Goal: Check status: Check status

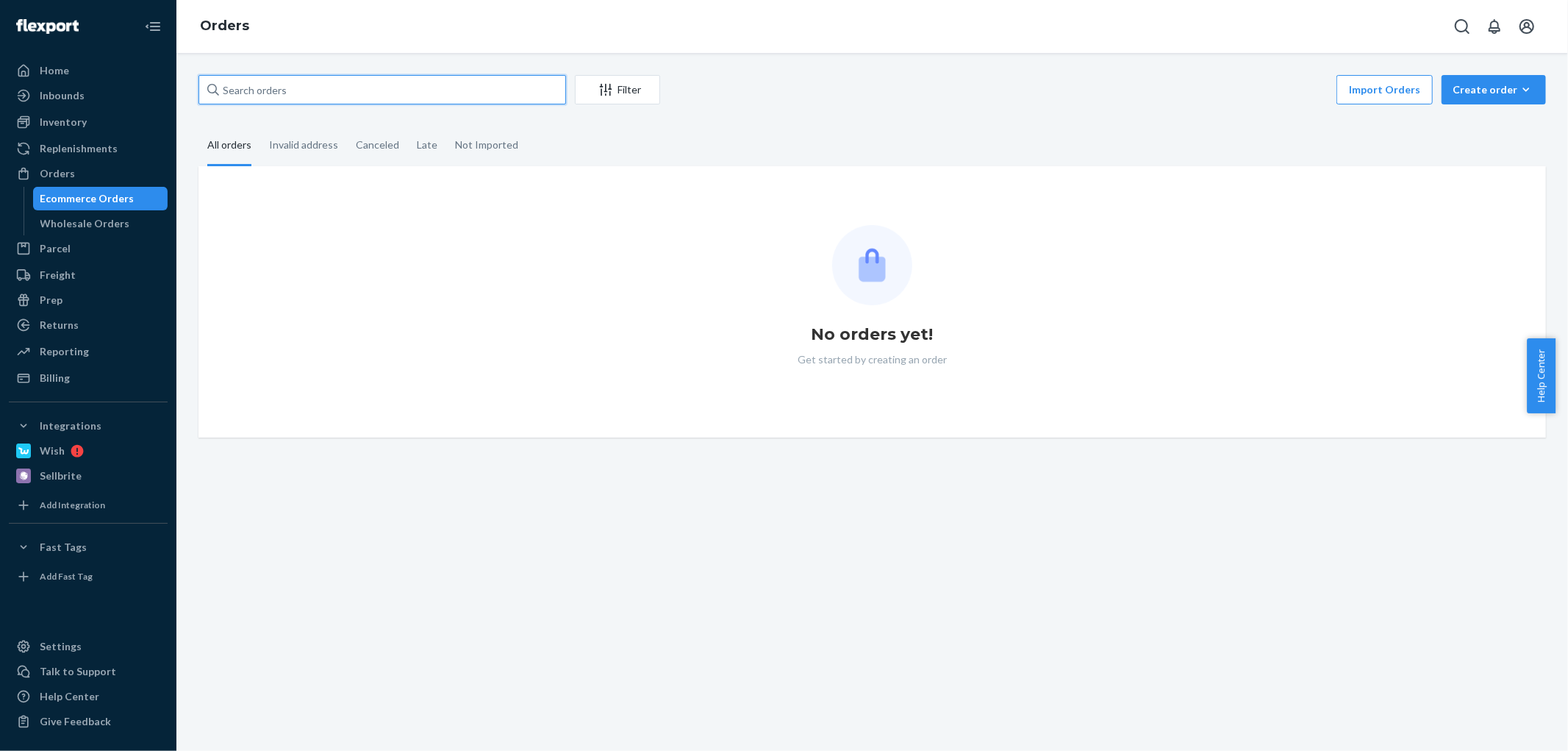
click at [287, 89] on input "text" at bounding box center [382, 90] width 367 height 30
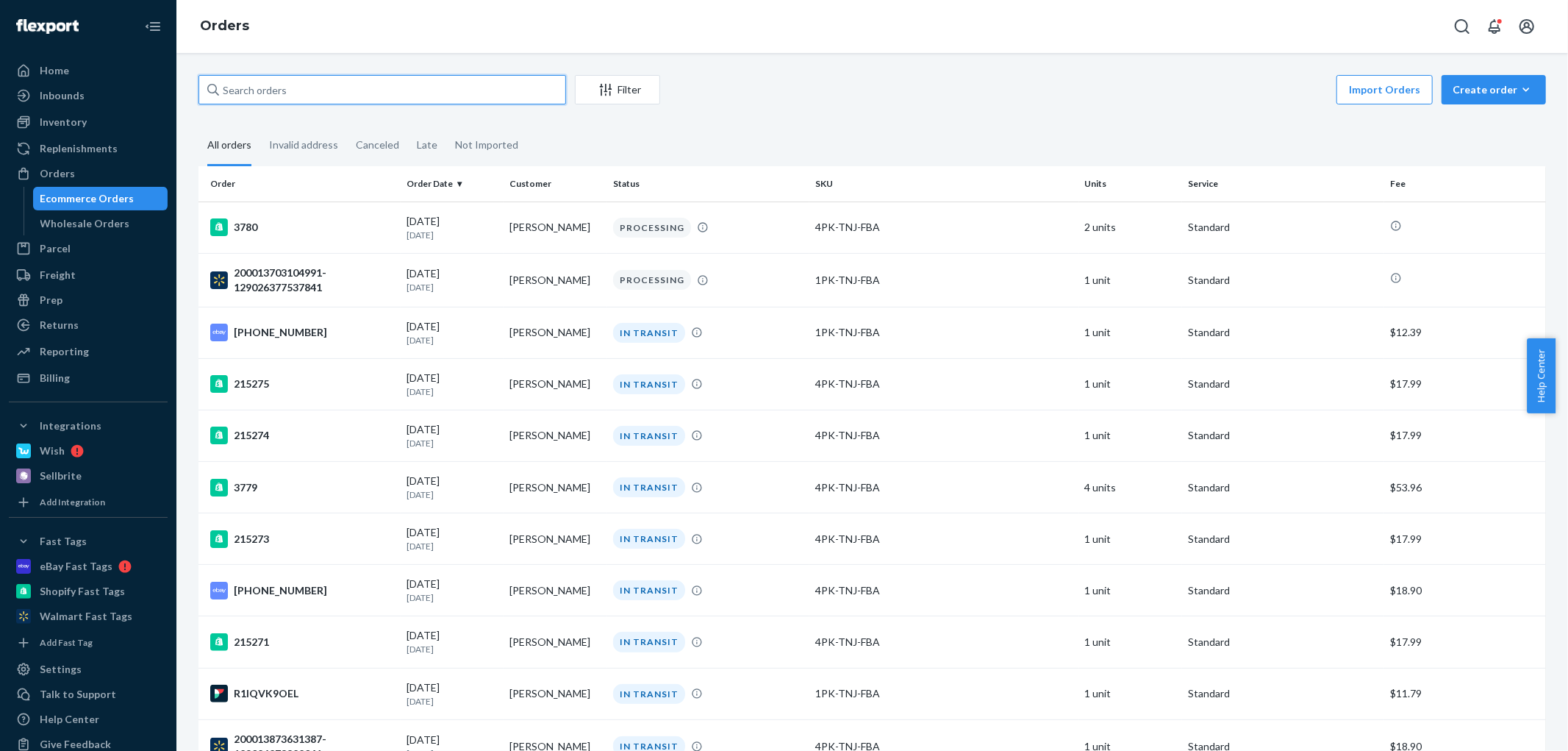
paste input "[PHONE_NUMBER]"
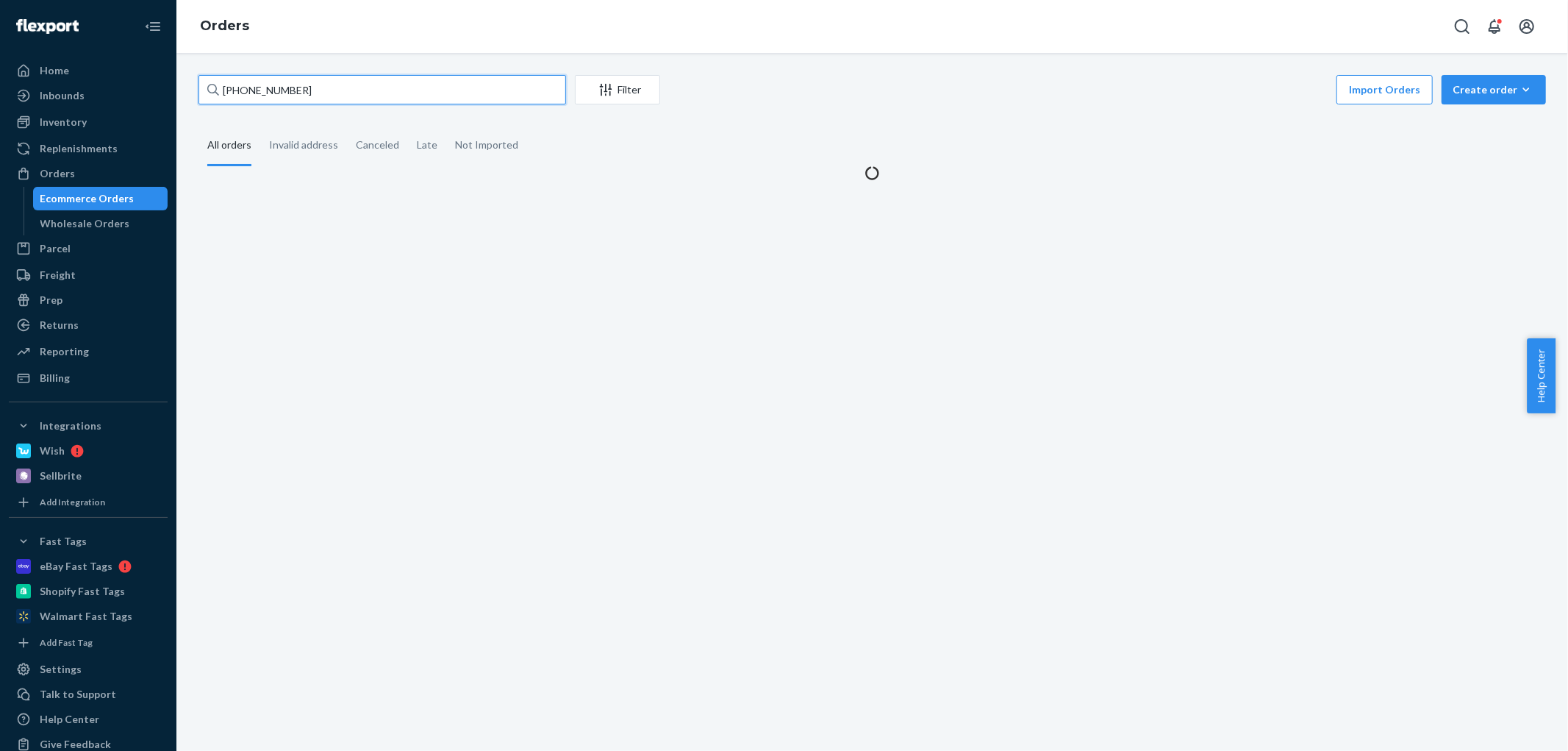
type input "[PHONE_NUMBER]"
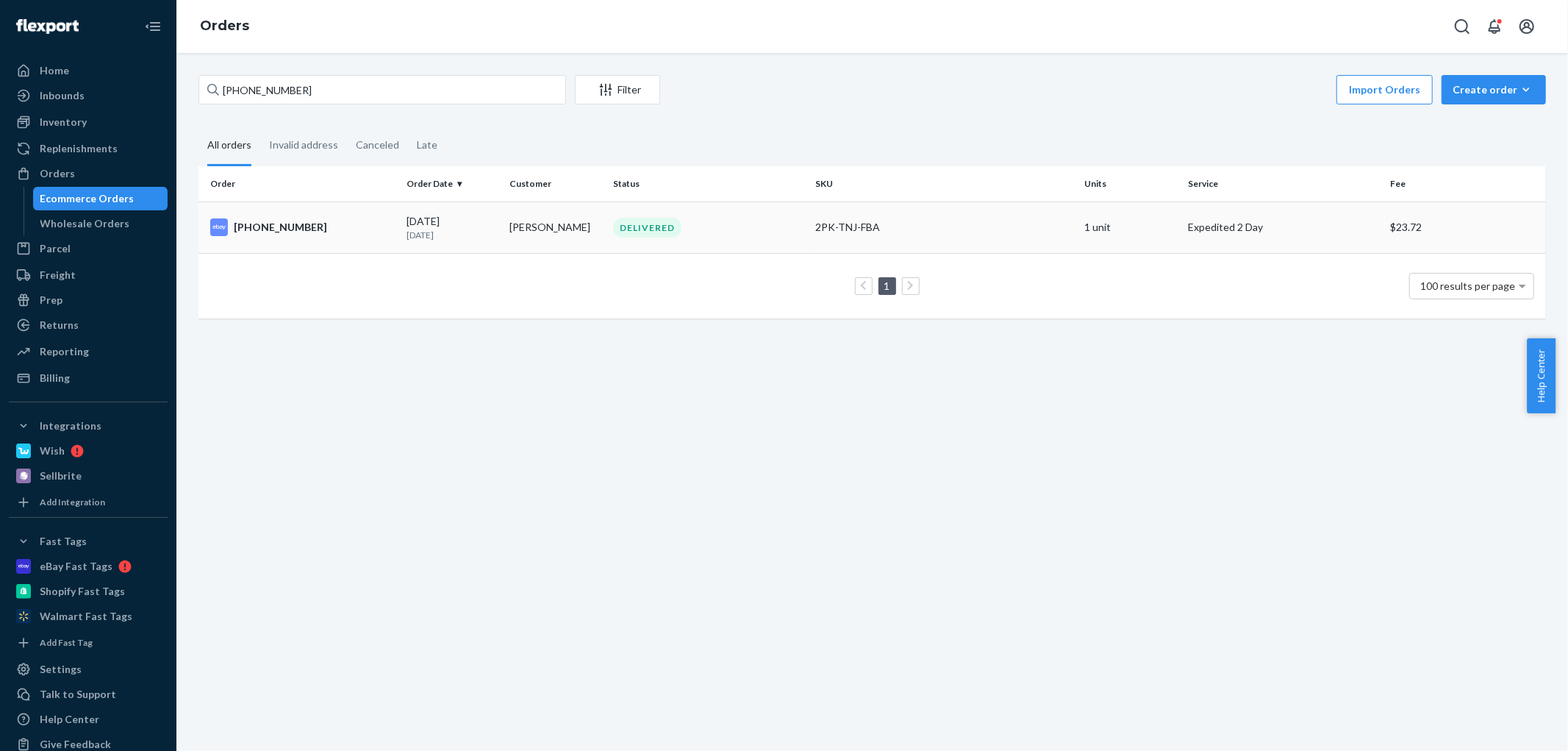
click at [407, 236] on p "[DATE]" at bounding box center [452, 235] width 92 height 12
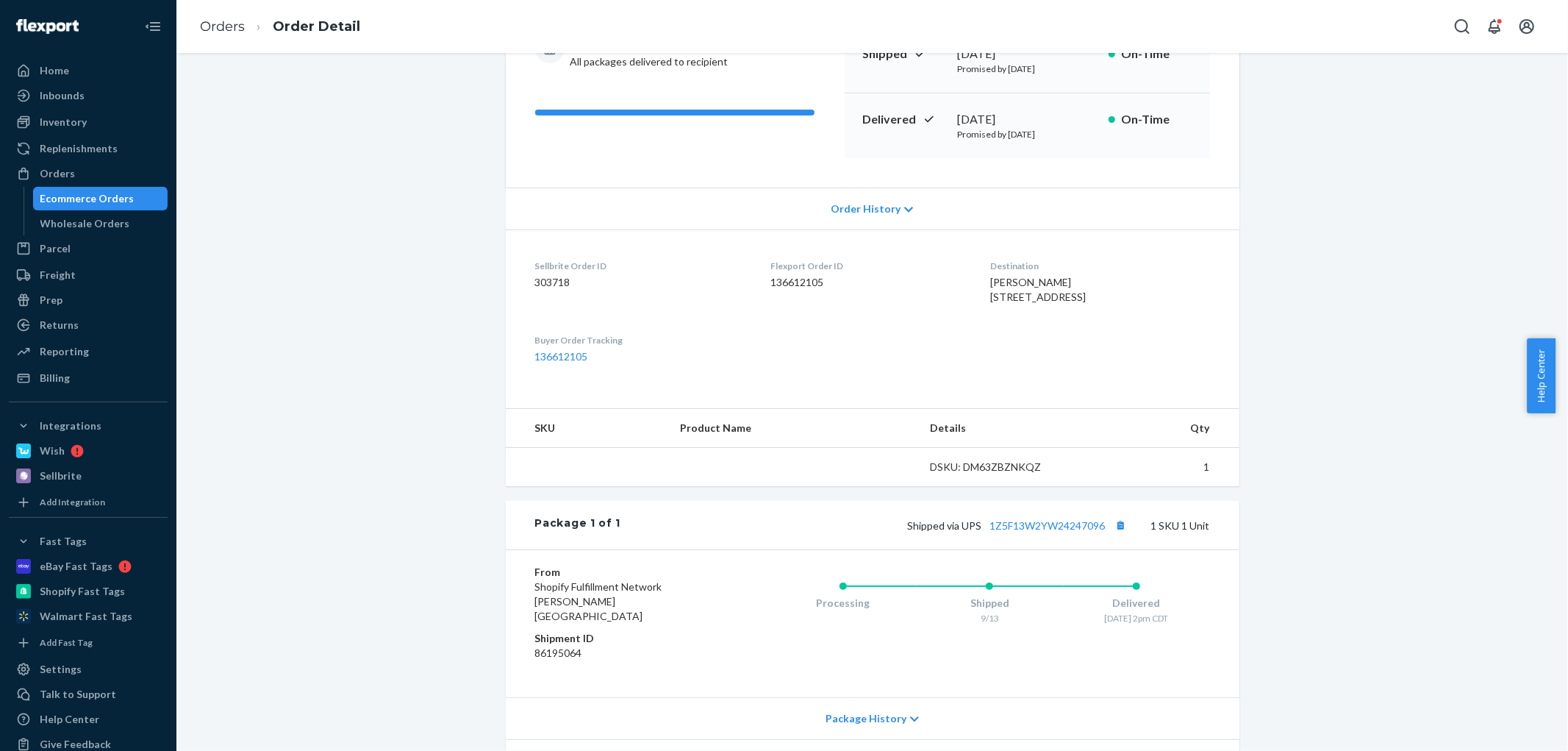
scroll to position [278, 0]
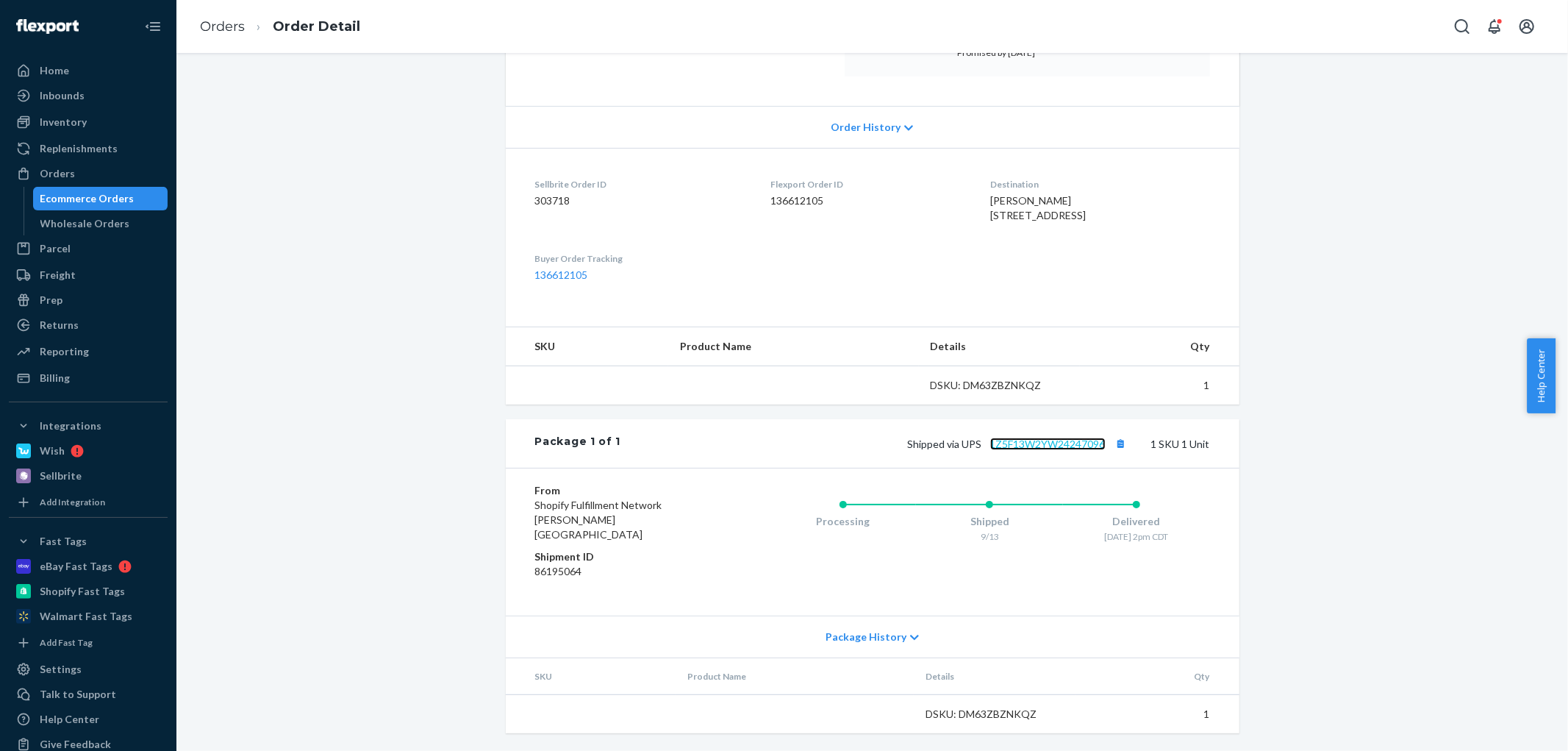
click at [1075, 450] on link "1Z5F13W2YW24247096" at bounding box center [1048, 444] width 116 height 12
click at [990, 200] on span "[PERSON_NAME] [STREET_ADDRESS]" at bounding box center [1038, 208] width 96 height 27
drag, startPoint x: 976, startPoint y: 200, endPoint x: 1082, endPoint y: 212, distance: 106.7
click at [1082, 212] on span "[PERSON_NAME] [STREET_ADDRESS]" at bounding box center [1038, 208] width 96 height 27
copy span "[STREET_ADDRESS]"
